Goal: Task Accomplishment & Management: Manage account settings

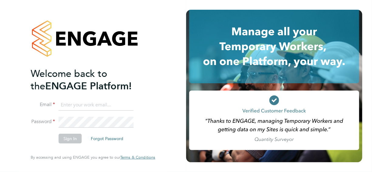
type input "Stephen.purdy@vistry.co.uk"
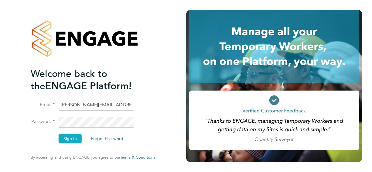
click at [71, 136] on button "Sign In" at bounding box center [70, 139] width 23 height 10
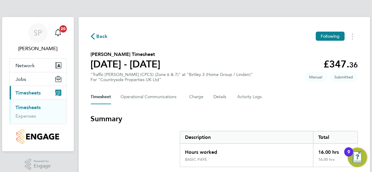
click at [37, 108] on link "Timesheets" at bounding box center [28, 107] width 25 height 6
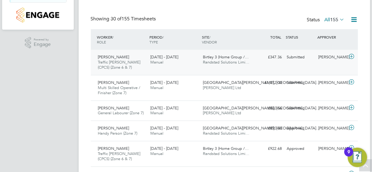
click at [117, 56] on span "[PERSON_NAME]" at bounding box center [113, 56] width 31 height 5
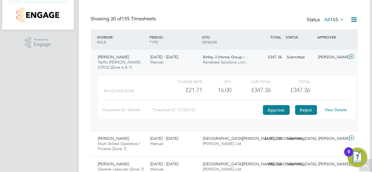
click at [307, 109] on button "Reject" at bounding box center [306, 110] width 22 height 10
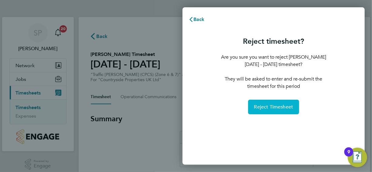
click at [275, 111] on button "Reject Timesheet" at bounding box center [273, 107] width 51 height 15
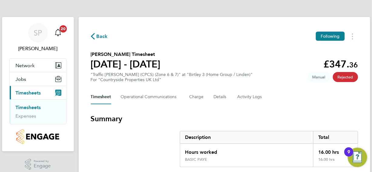
click at [22, 108] on link "Timesheets" at bounding box center [28, 107] width 25 height 6
